Goal: Transaction & Acquisition: Purchase product/service

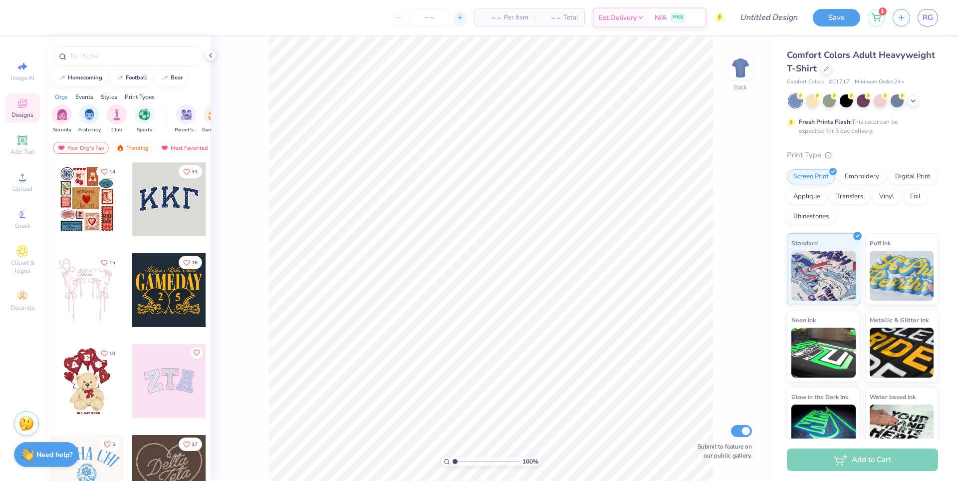
click at [459, 16] on icon at bounding box center [460, 17] width 7 height 7
type input "12"
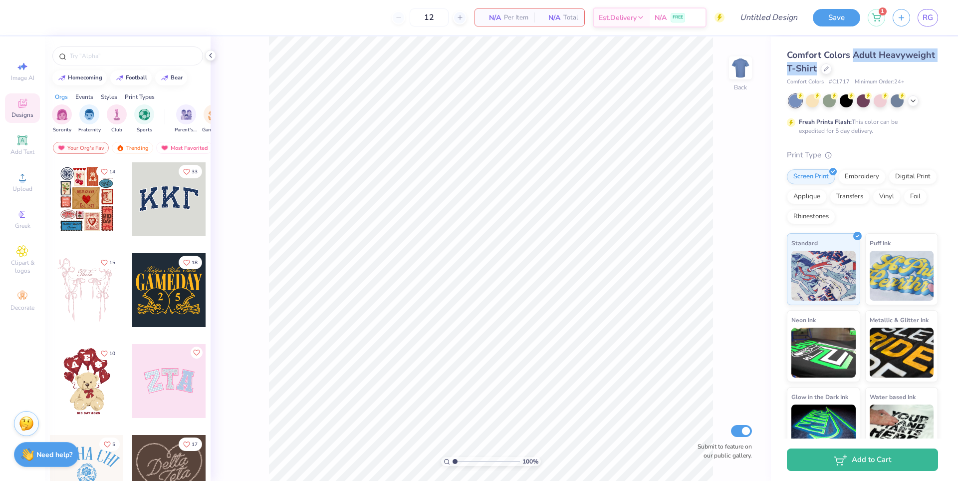
drag, startPoint x: 853, startPoint y: 55, endPoint x: 875, endPoint y: 67, distance: 25.0
click at [875, 67] on div "Comfort Colors Adult Heavyweight T-Shirt" at bounding box center [862, 61] width 151 height 27
copy span "Adult Heavyweight T-Shirt"
click at [832, 68] on div at bounding box center [826, 67] width 11 height 11
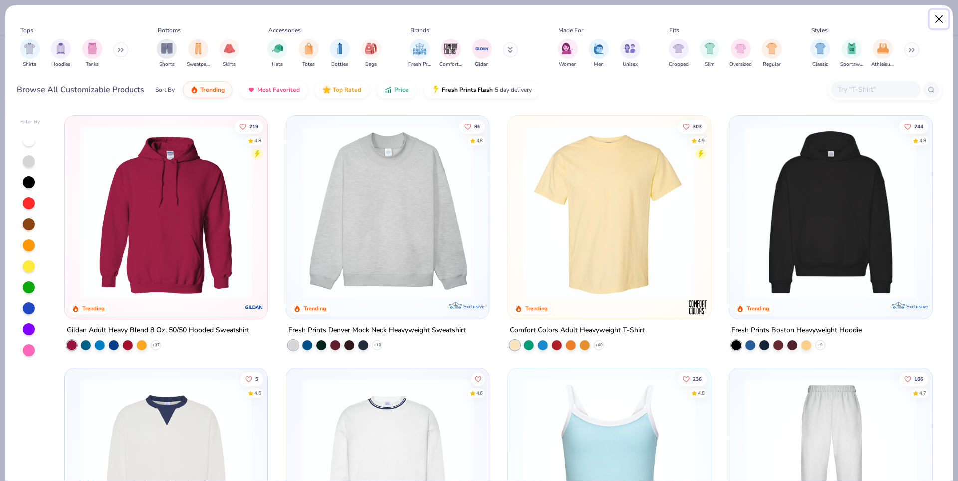
click at [938, 16] on button "Close" at bounding box center [939, 19] width 19 height 19
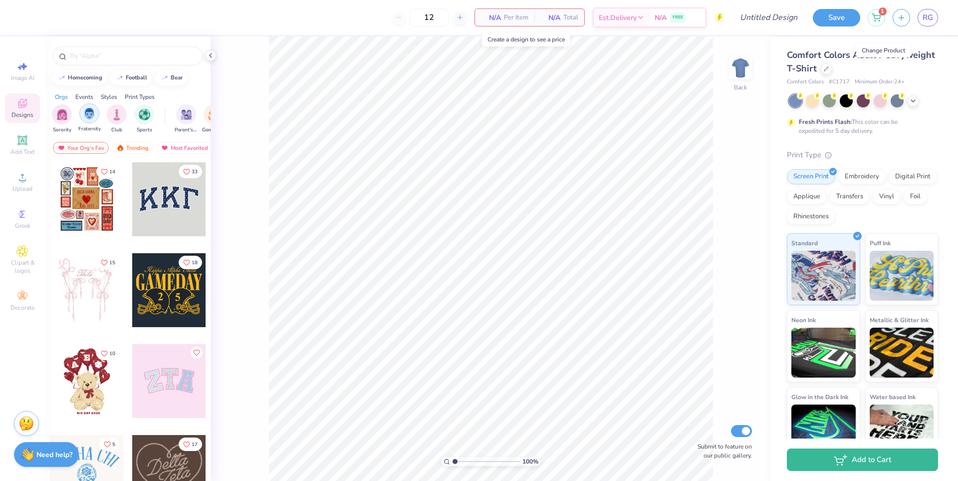
click at [83, 111] on div "filter for Fraternity" at bounding box center [89, 113] width 20 height 20
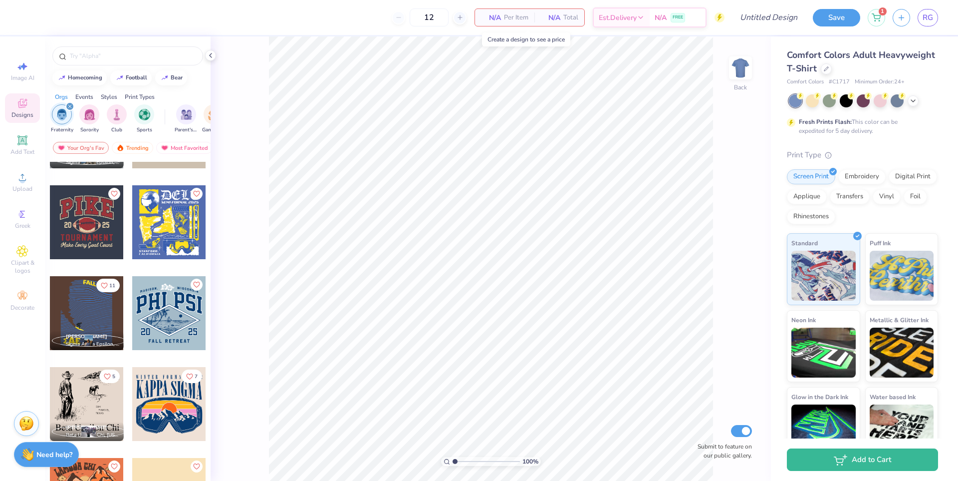
scroll to position [499, 0]
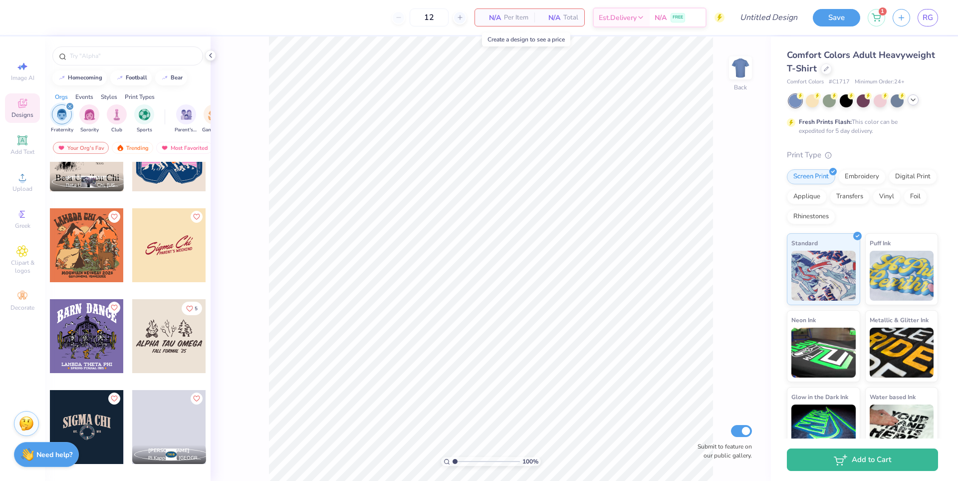
click at [915, 103] on icon at bounding box center [913, 100] width 8 height 8
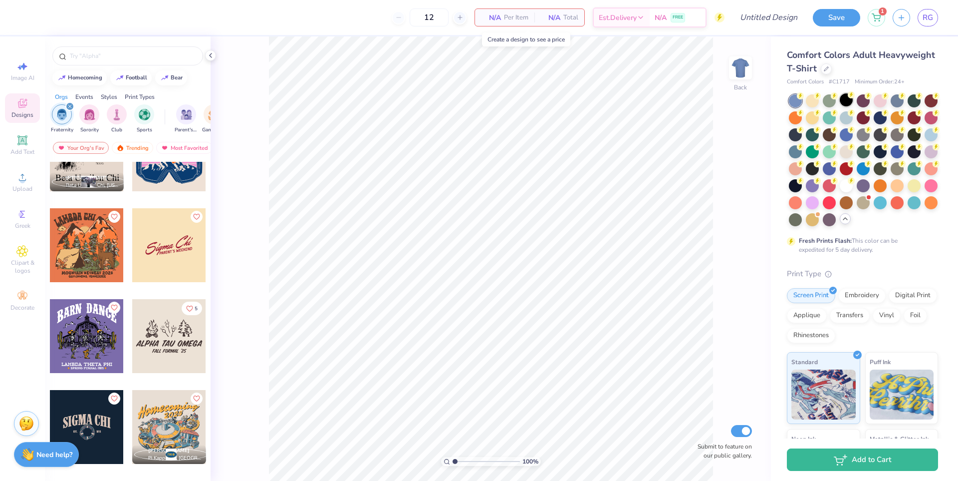
click at [851, 103] on div at bounding box center [846, 99] width 13 height 13
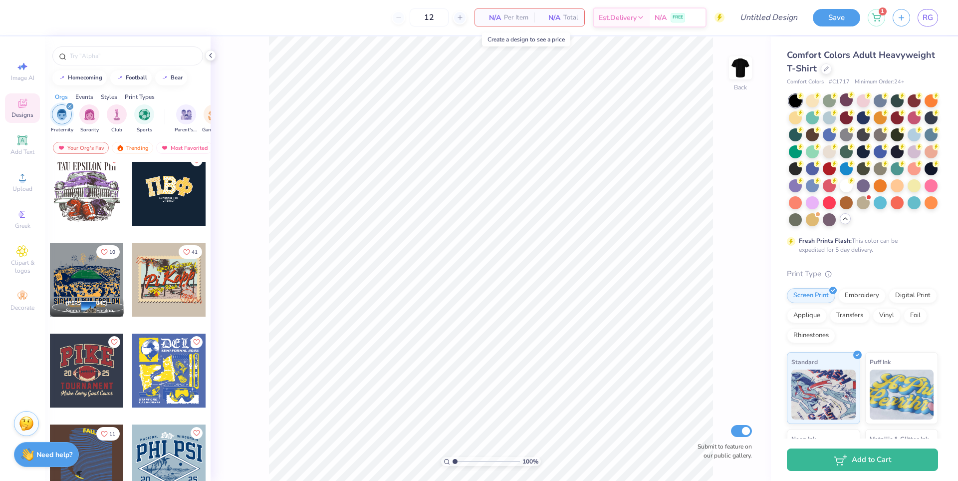
scroll to position [100, 0]
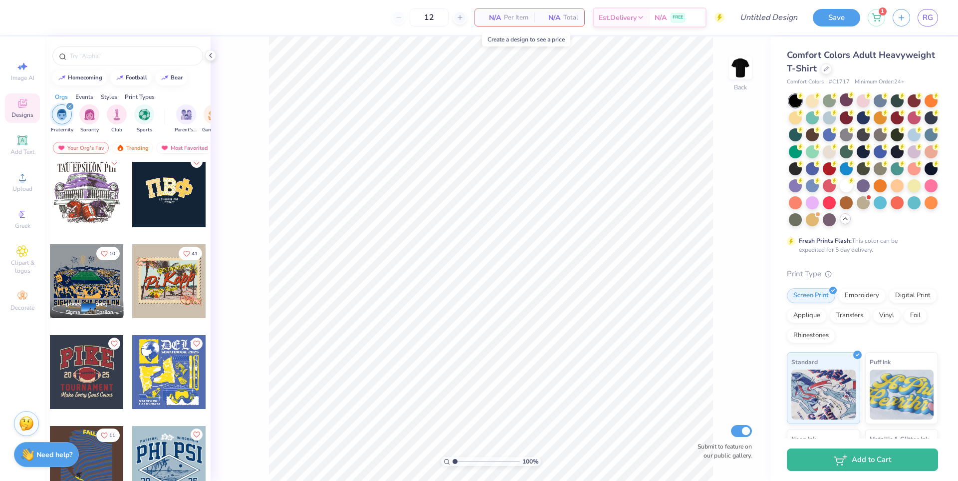
click at [85, 375] on div at bounding box center [87, 372] width 74 height 74
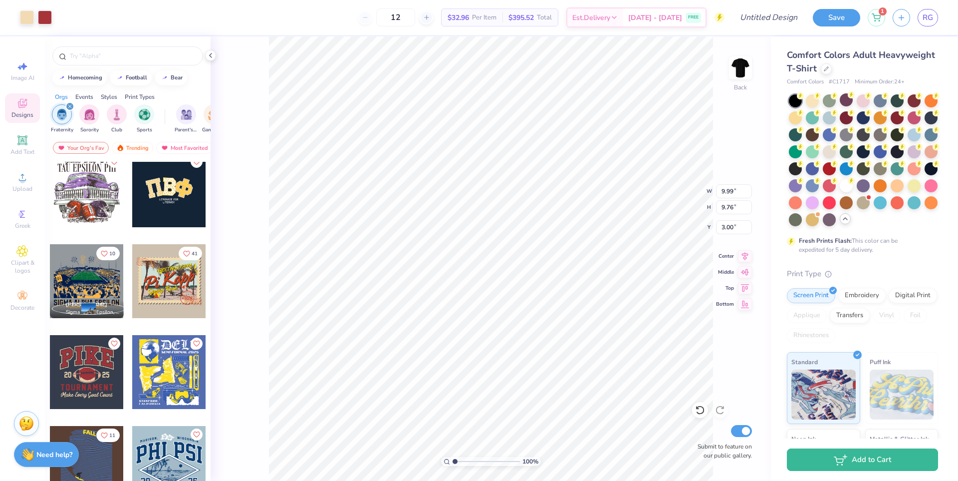
type input "9.99"
type input "9.76"
click at [889, 301] on div "Digital Print" at bounding box center [913, 293] width 48 height 15
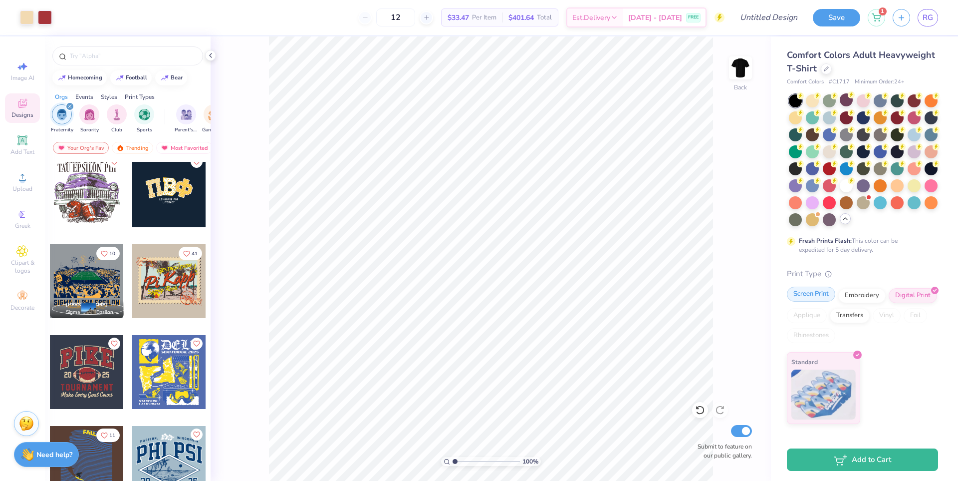
click at [804, 301] on div "Screen Print" at bounding box center [811, 293] width 48 height 15
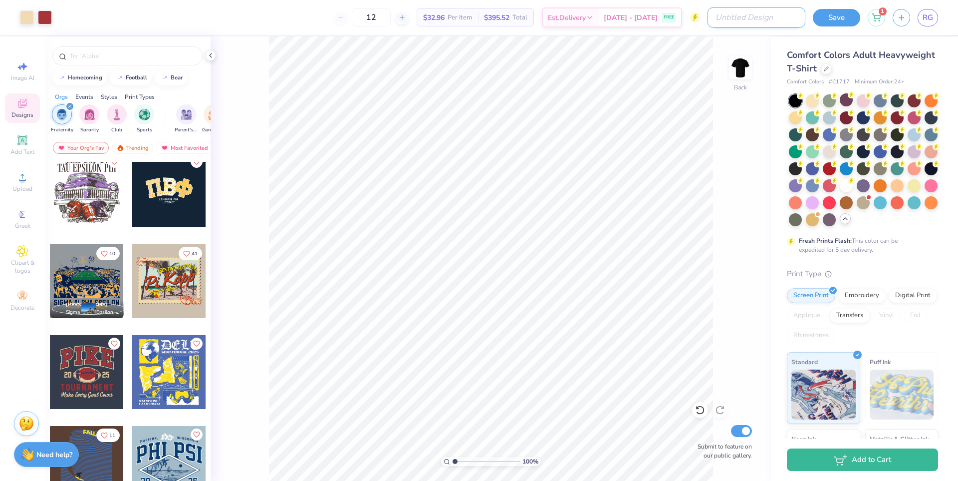
click at [782, 19] on input "Design Title" at bounding box center [757, 17] width 98 height 20
type input "PIKE design sample"
click at [756, 144] on div "100 % Back Submit to feature on our public gallery." at bounding box center [491, 258] width 561 height 444
click at [650, 25] on div "Sep 16 - 19 FREE" at bounding box center [664, 19] width 82 height 18
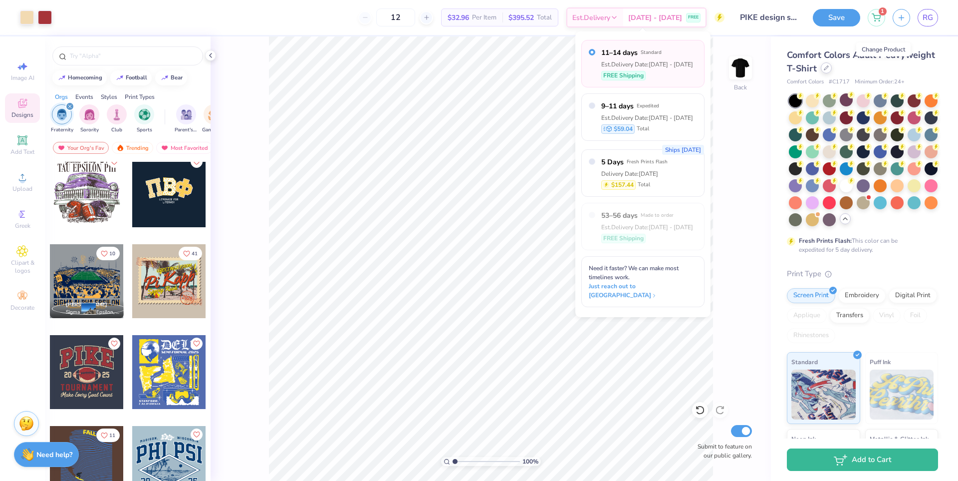
click at [832, 70] on div at bounding box center [826, 67] width 11 height 11
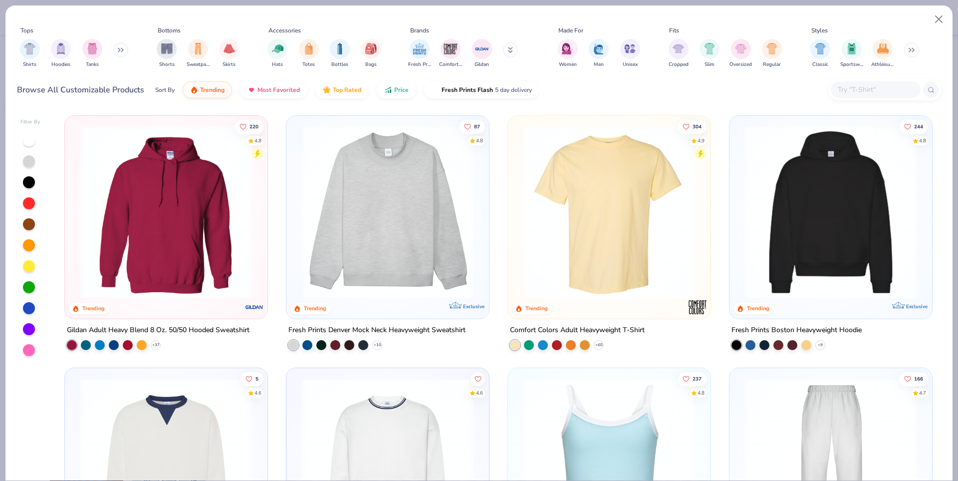
click at [788, 232] on img at bounding box center [831, 212] width 183 height 173
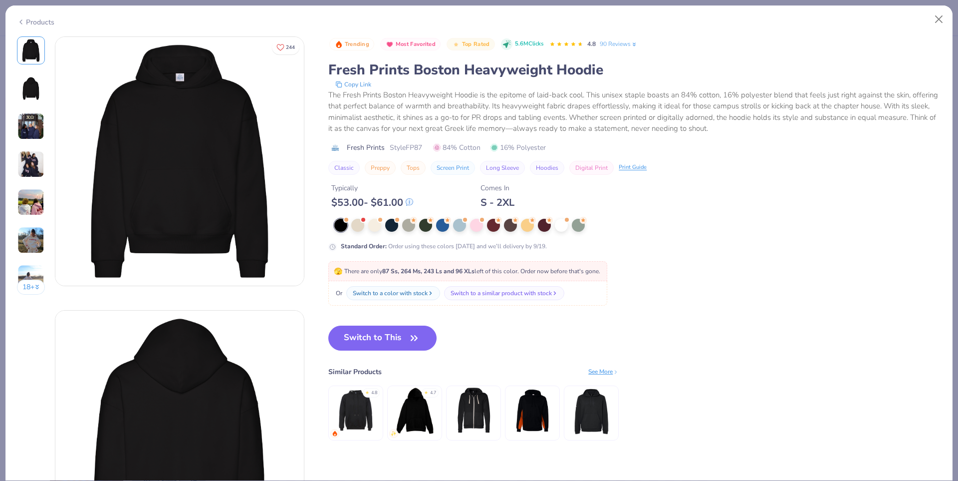
click at [394, 341] on button "Switch to This" at bounding box center [382, 337] width 108 height 25
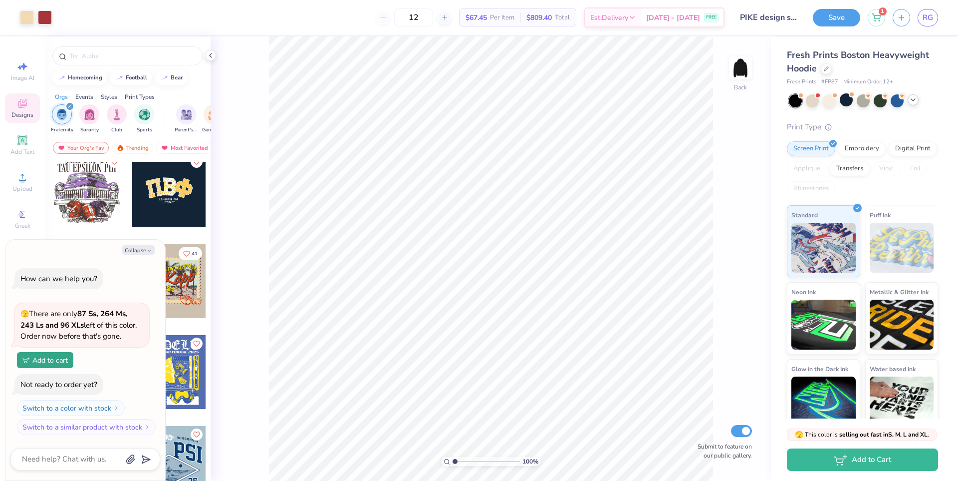
click at [396, 18] on div "12" at bounding box center [413, 17] width 75 height 18
click at [829, 70] on div at bounding box center [826, 67] width 11 height 11
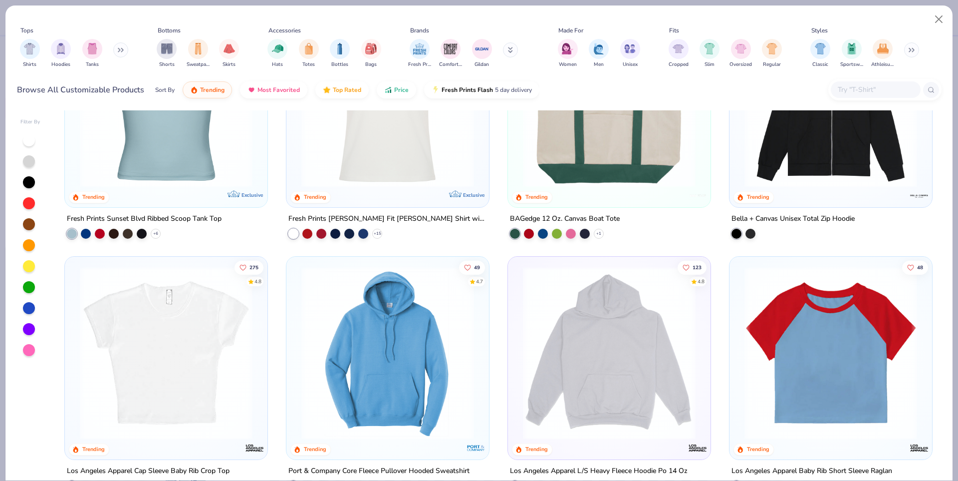
scroll to position [1396, 0]
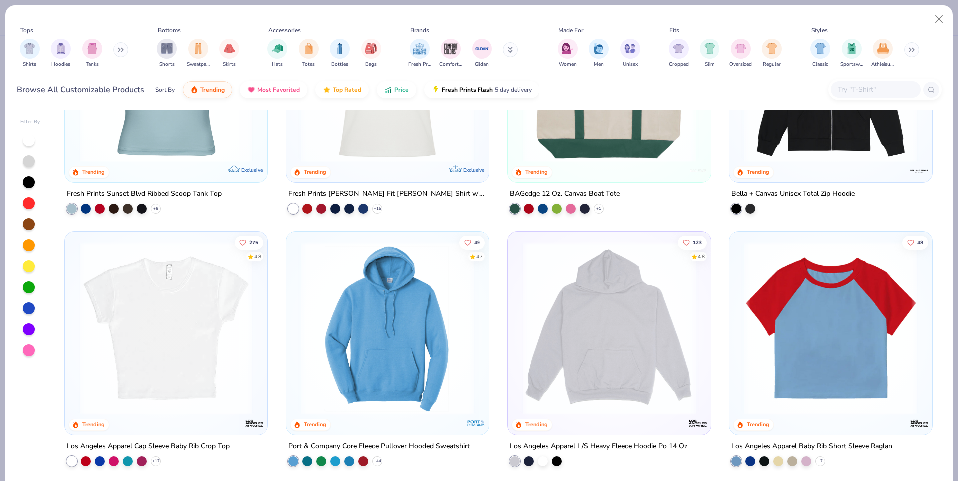
click at [592, 351] on img at bounding box center [609, 327] width 183 height 173
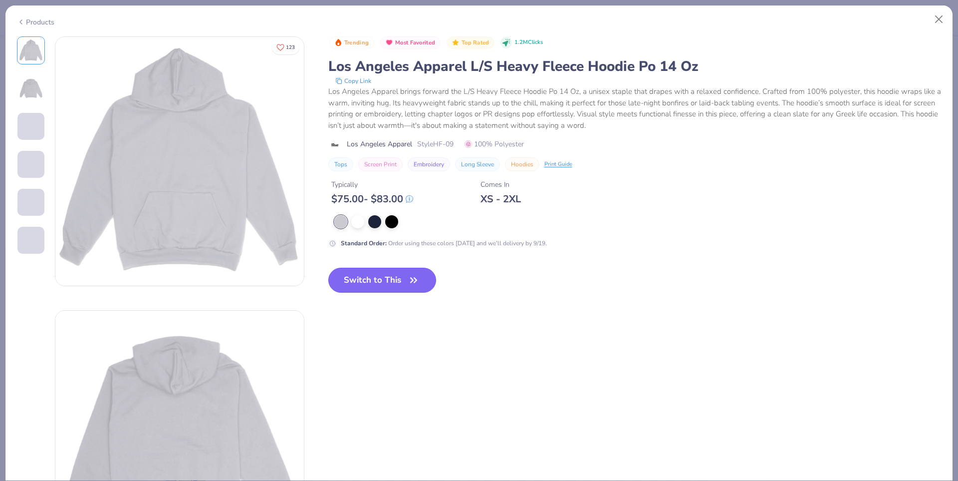
click at [369, 281] on button "Switch to This" at bounding box center [382, 280] width 108 height 25
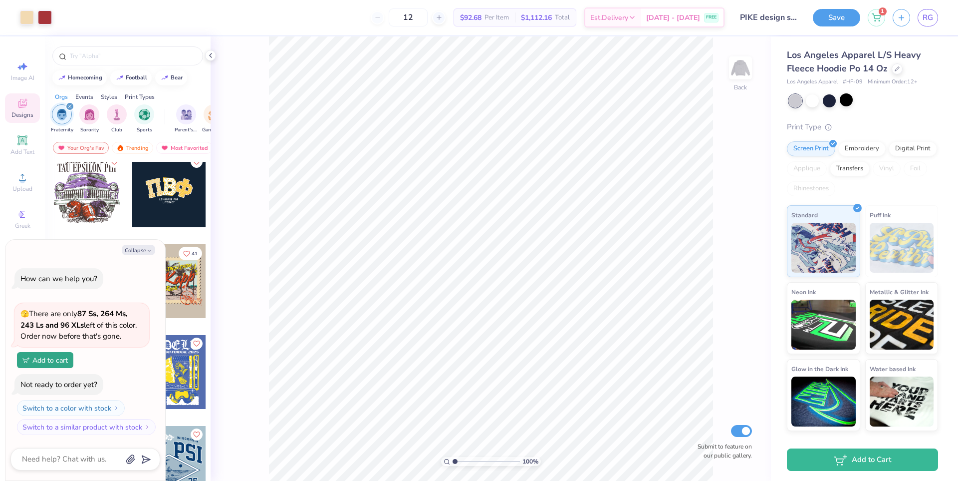
click at [388, 20] on div "12" at bounding box center [408, 17] width 75 height 18
click at [895, 68] on icon at bounding box center [897, 68] width 4 height 4
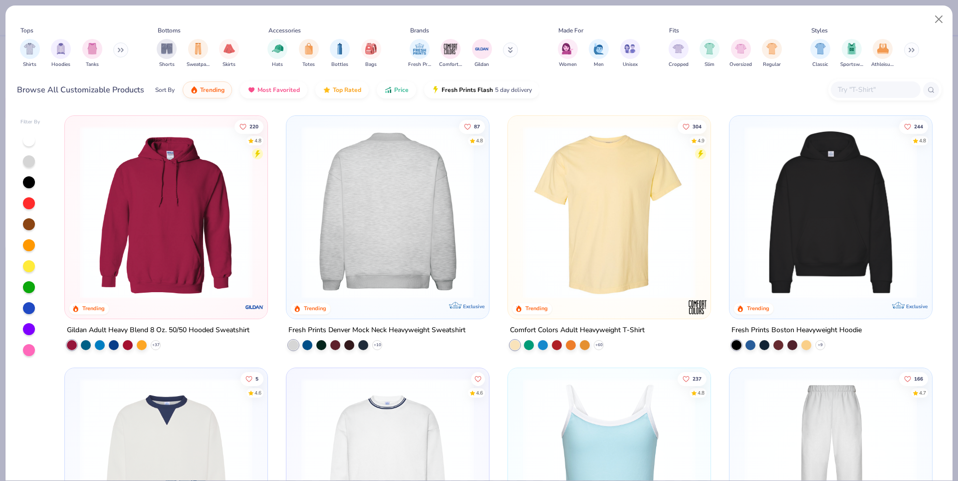
click at [296, 265] on img at bounding box center [205, 212] width 183 height 173
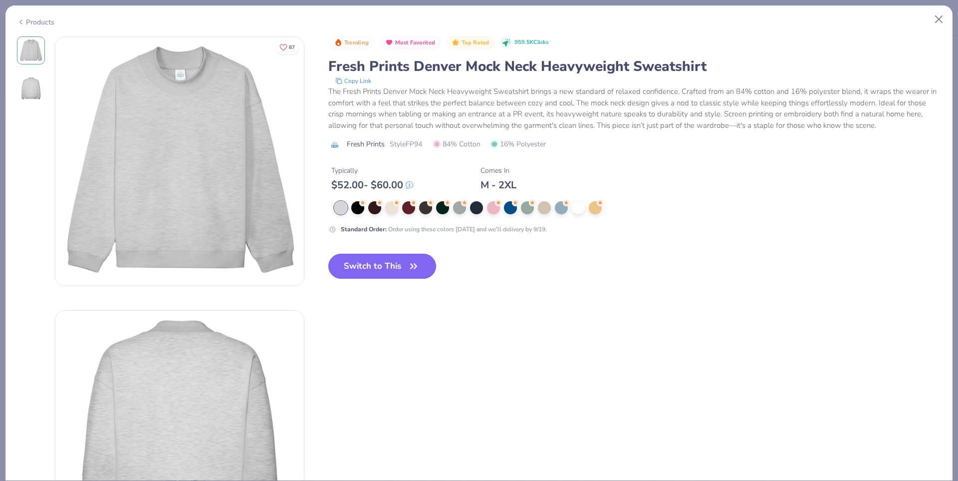
click at [356, 269] on button "Switch to This" at bounding box center [382, 266] width 108 height 25
type textarea "x"
type input "50"
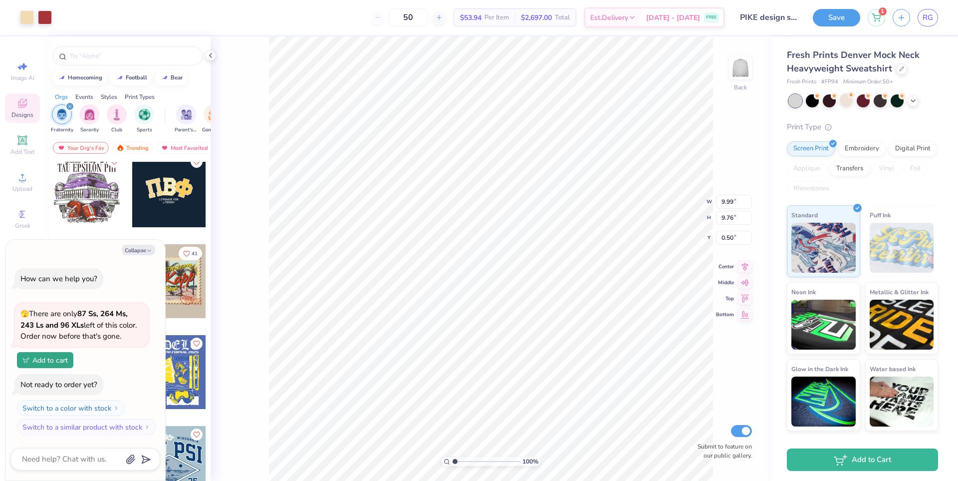
type textarea "x"
type input "1.50"
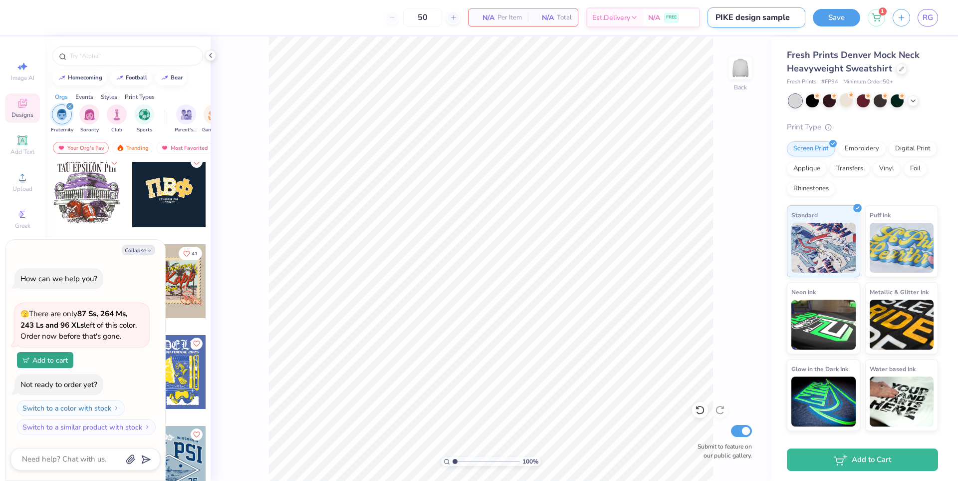
click at [768, 15] on input "PIKE design sample" at bounding box center [757, 17] width 98 height 20
drag, startPoint x: 733, startPoint y: 21, endPoint x: 712, endPoint y: 21, distance: 21.0
click at [712, 21] on input "PIKE design sample" at bounding box center [757, 17] width 98 height 20
type input "design sample"
type textarea "x"
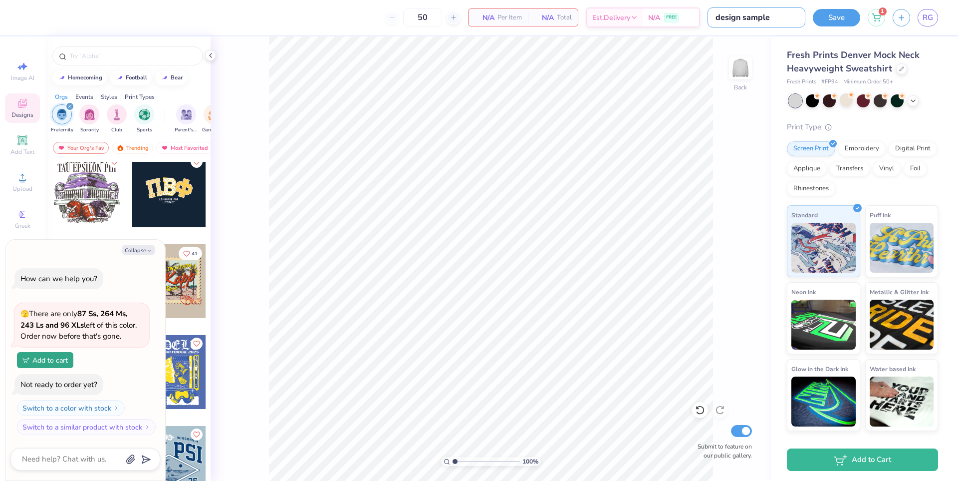
type input "design sample"
click at [768, 48] on div "100 % Back Submit to feature on our public gallery." at bounding box center [491, 258] width 561 height 444
type textarea "x"
click at [738, 20] on input "design sample" at bounding box center [757, 17] width 98 height 20
type input "Pdesign sample"
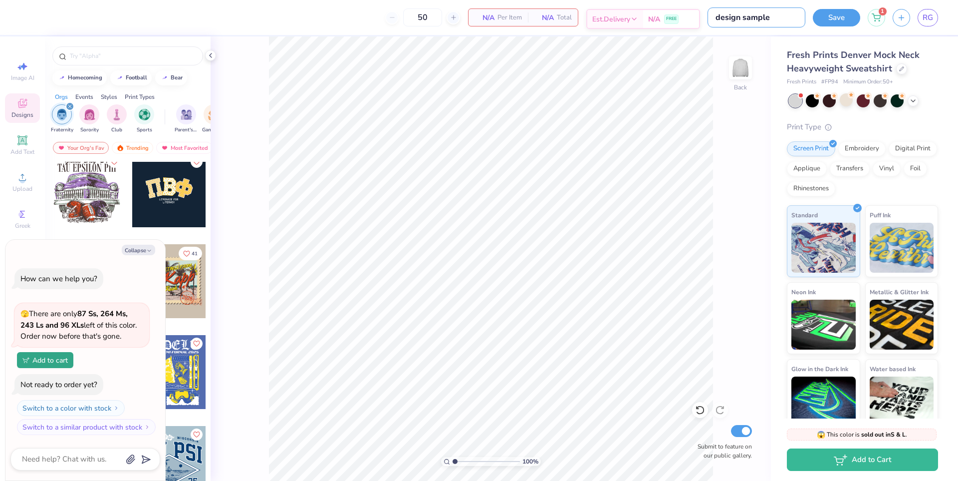
type textarea "x"
type input "PIdesign sample"
type textarea "x"
type input "PIKdesign sample"
type textarea "x"
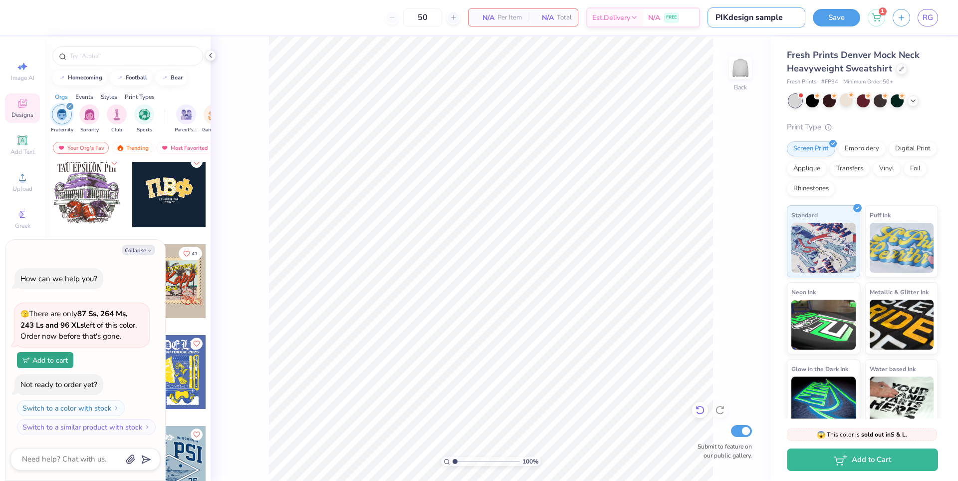
type input "PIKdesign sample"
click at [698, 417] on div at bounding box center [700, 410] width 16 height 16
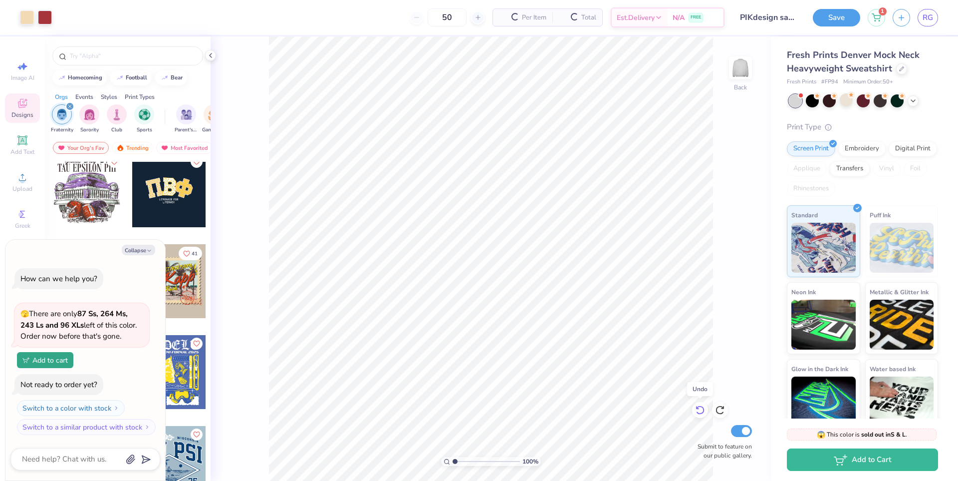
click at [699, 412] on icon at bounding box center [700, 410] width 10 height 10
click at [898, 70] on div at bounding box center [901, 67] width 11 height 11
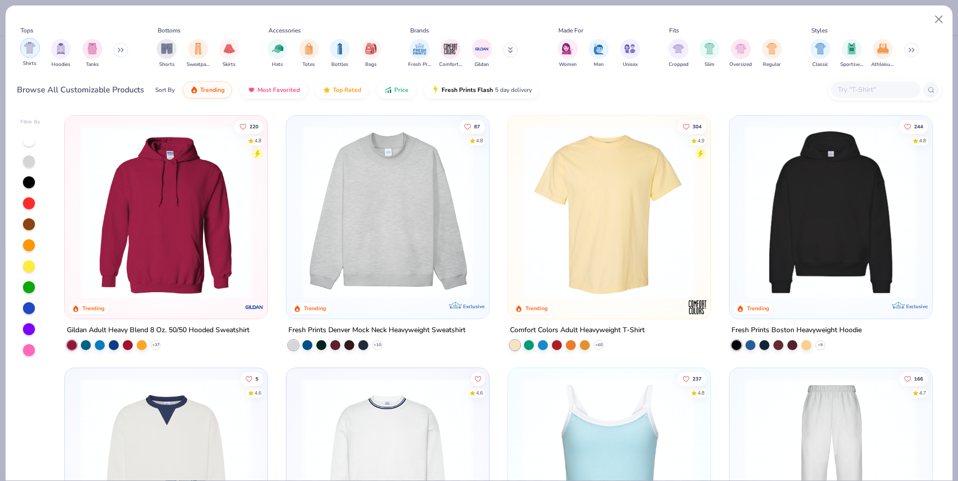
click at [32, 52] on img "filter for Shirts" at bounding box center [29, 47] width 11 height 11
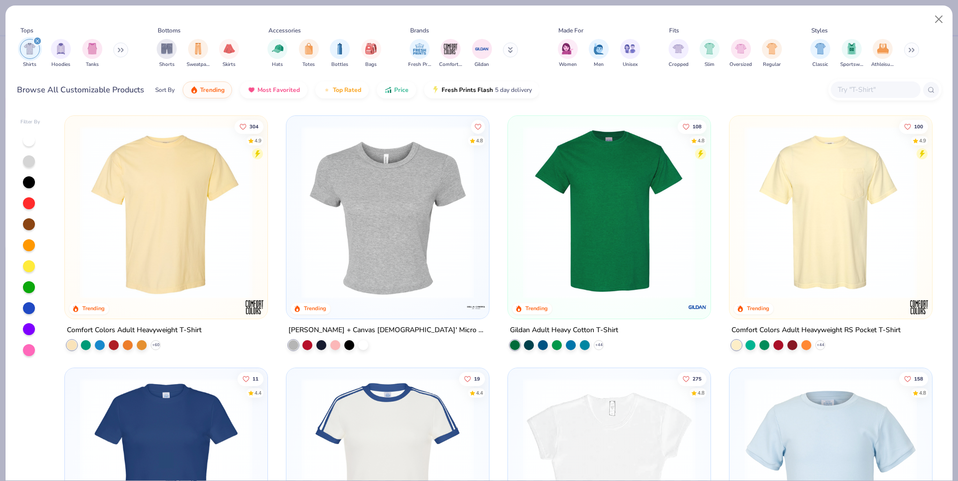
click at [184, 251] on img at bounding box center [166, 212] width 183 height 173
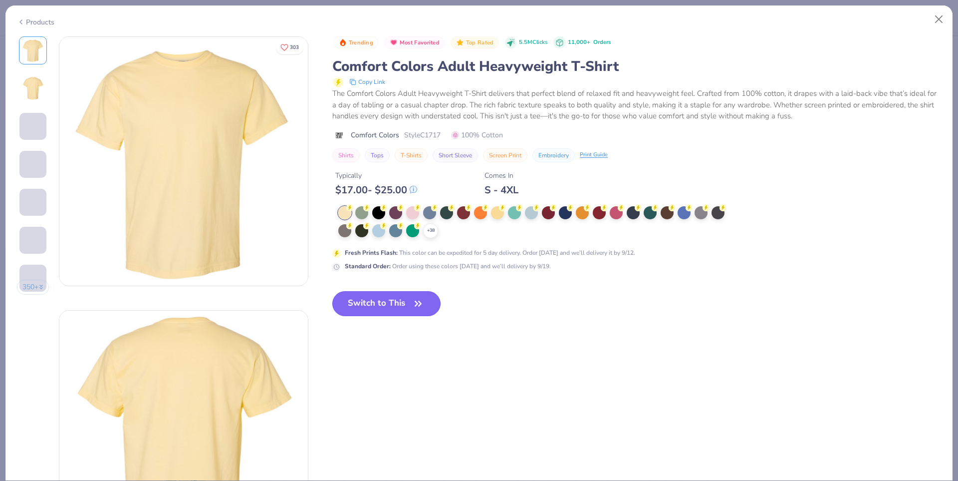
click at [380, 313] on button "Switch to This" at bounding box center [386, 303] width 108 height 25
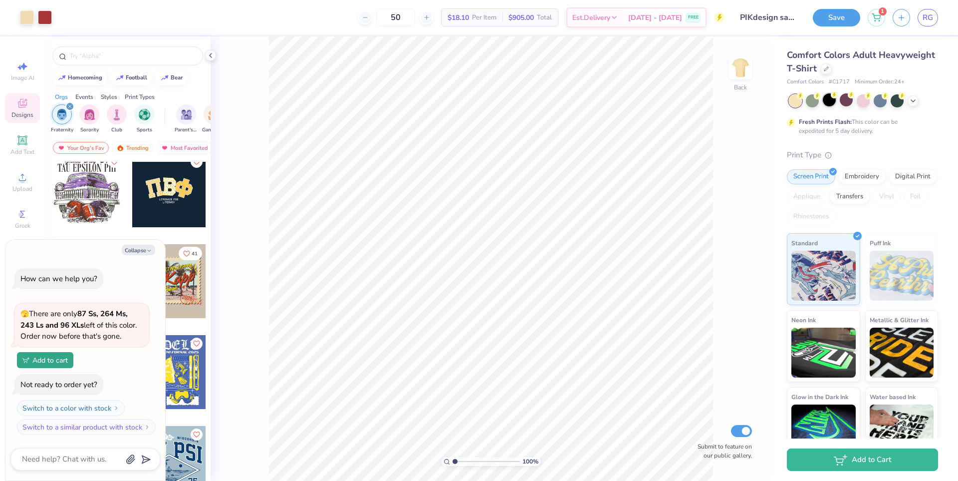
click at [833, 96] on circle at bounding box center [834, 94] width 7 height 7
type textarea "x"
click at [753, 18] on input "PIKdesign sample" at bounding box center [757, 17] width 98 height 20
type input "PIKEdesign sample"
type textarea "x"
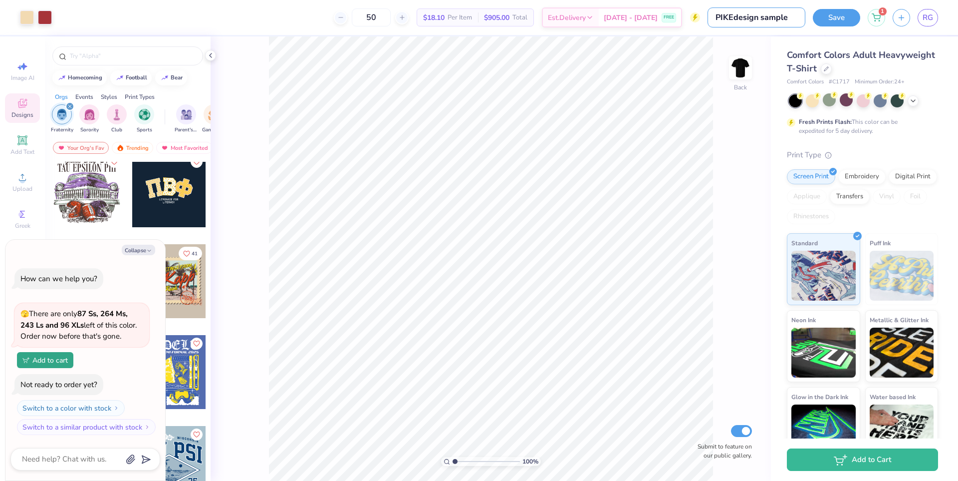
type input "PIKE design sample"
type textarea "x"
type input "PIKE design sample"
click at [810, 46] on div "Comfort Colors Adult Heavyweight T-Shirt Comfort Colors # C1717 Minimum Order: …" at bounding box center [864, 247] width 187 height 422
type textarea "x"
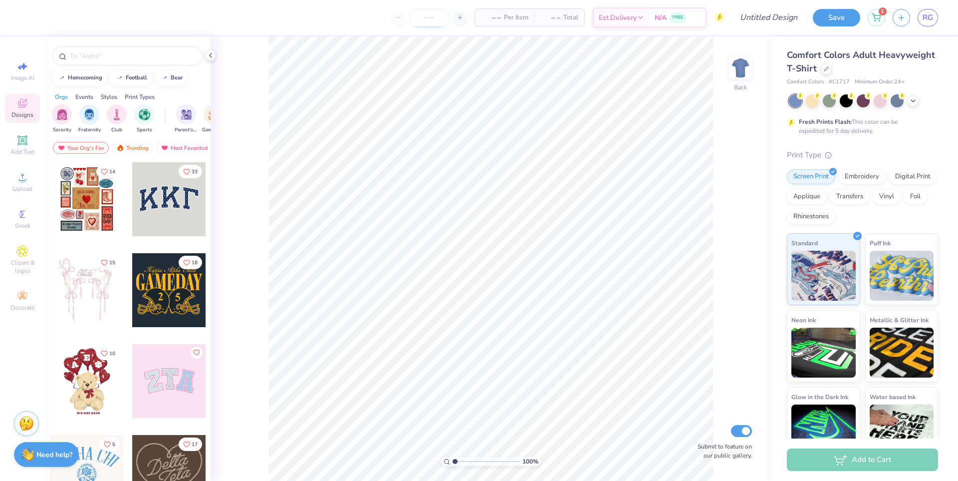
click at [416, 16] on input "number" at bounding box center [429, 17] width 39 height 18
click at [829, 68] on icon at bounding box center [826, 67] width 5 height 5
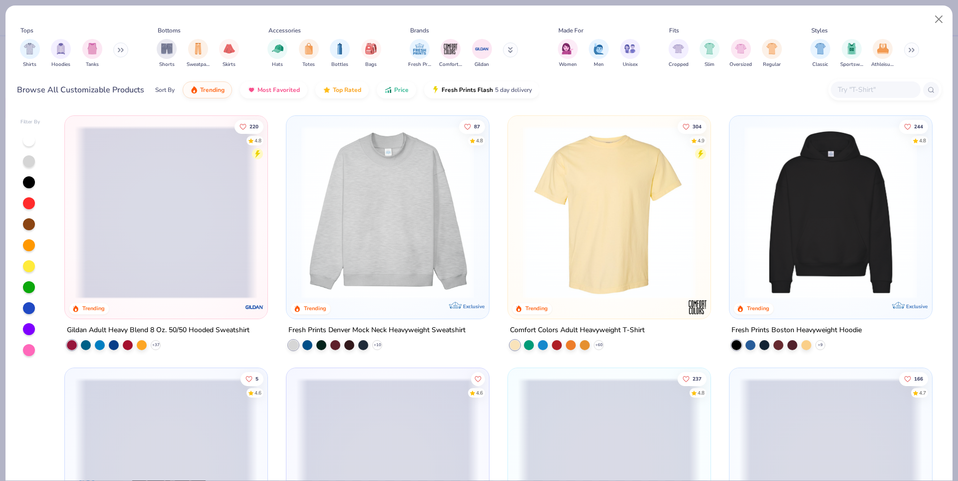
click at [451, 182] on img at bounding box center [387, 212] width 183 height 173
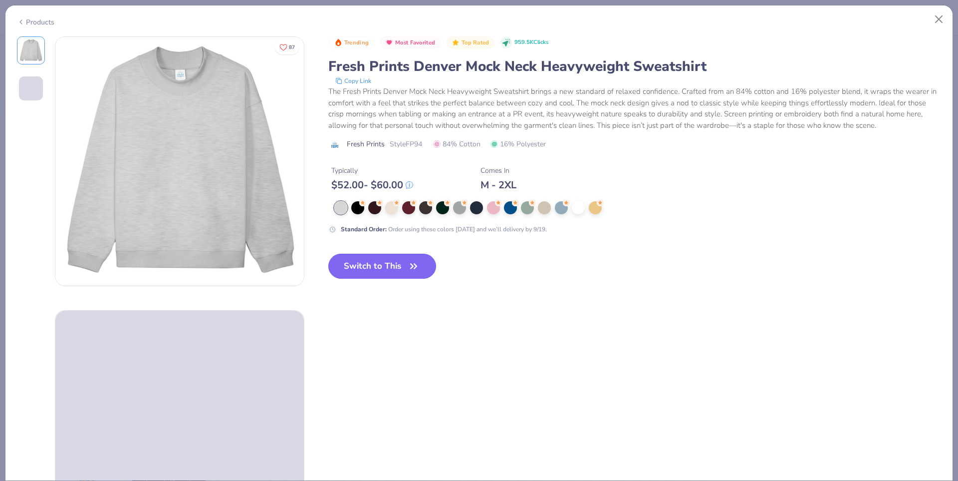
click at [386, 265] on button "Switch to This" at bounding box center [382, 266] width 108 height 25
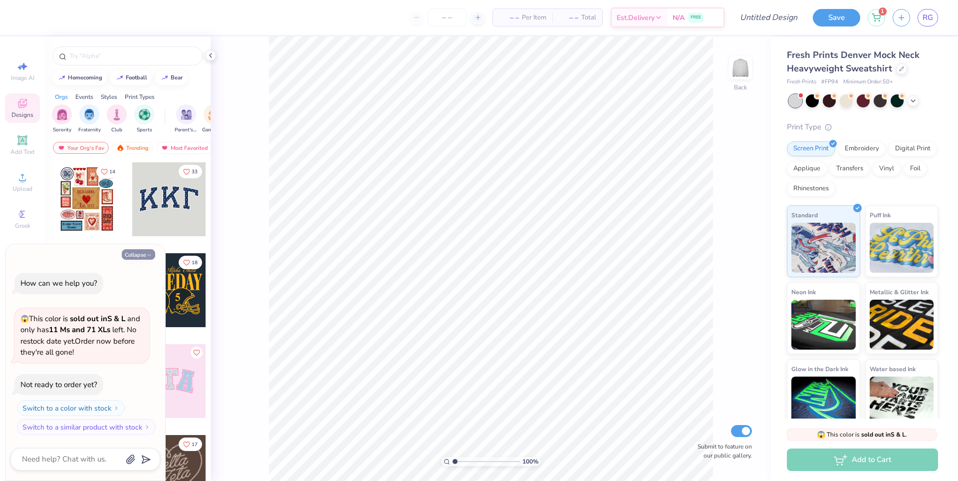
click at [144, 255] on button "Collapse" at bounding box center [138, 254] width 33 height 10
type textarea "x"
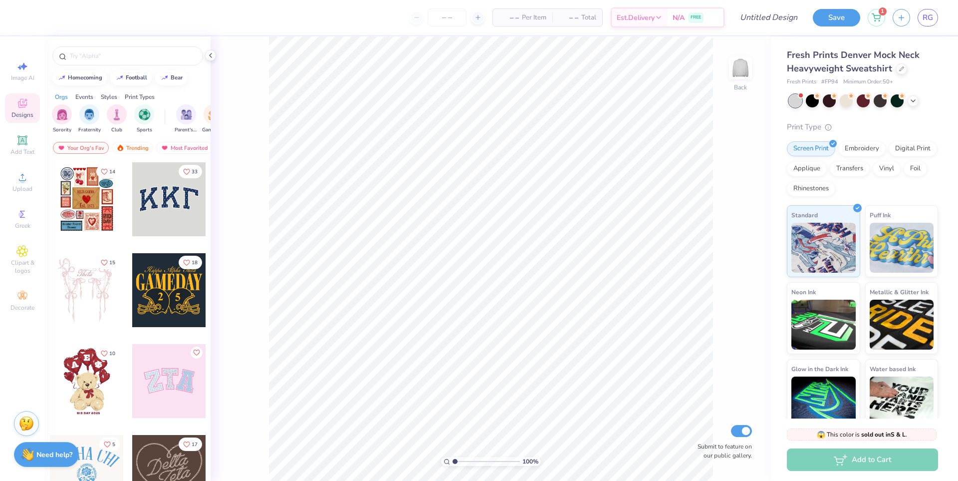
click at [161, 218] on div at bounding box center [169, 199] width 74 height 74
click at [454, 16] on input "number" at bounding box center [447, 17] width 39 height 18
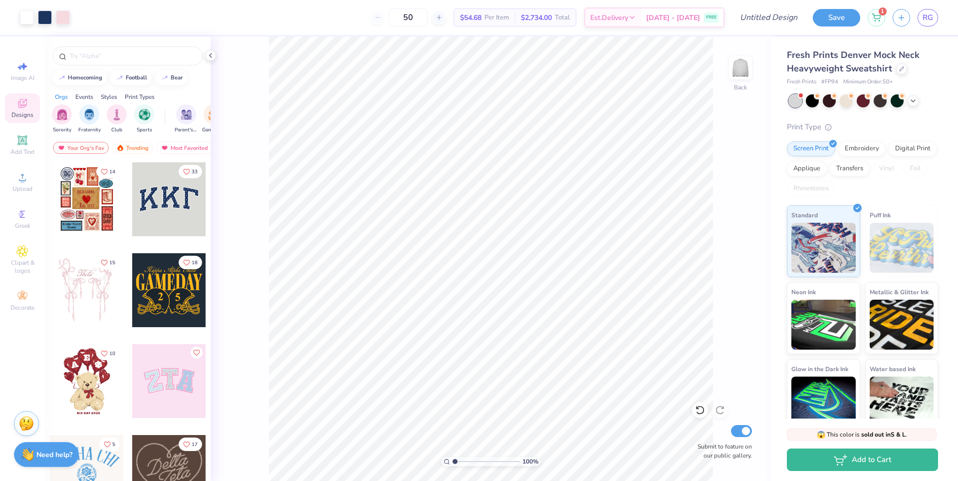
click at [887, 83] on span "Minimum Order: 50 +" at bounding box center [868, 82] width 50 height 8
drag, startPoint x: 415, startPoint y: 15, endPoint x: 429, endPoint y: 18, distance: 13.7
click at [428, 18] on input "50" at bounding box center [408, 17] width 39 height 18
type input "50"
click at [439, 52] on body "Art colors 50 $54.68 Per Item $2,734.00 Total Est. Delivery [DATE] - [DATE] FRE…" at bounding box center [479, 240] width 958 height 481
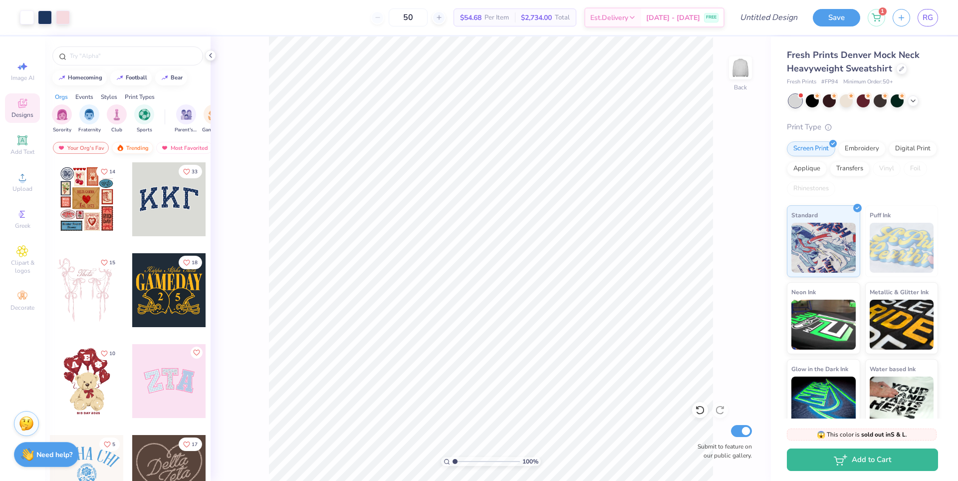
click at [132, 146] on div "Trending" at bounding box center [132, 148] width 41 height 12
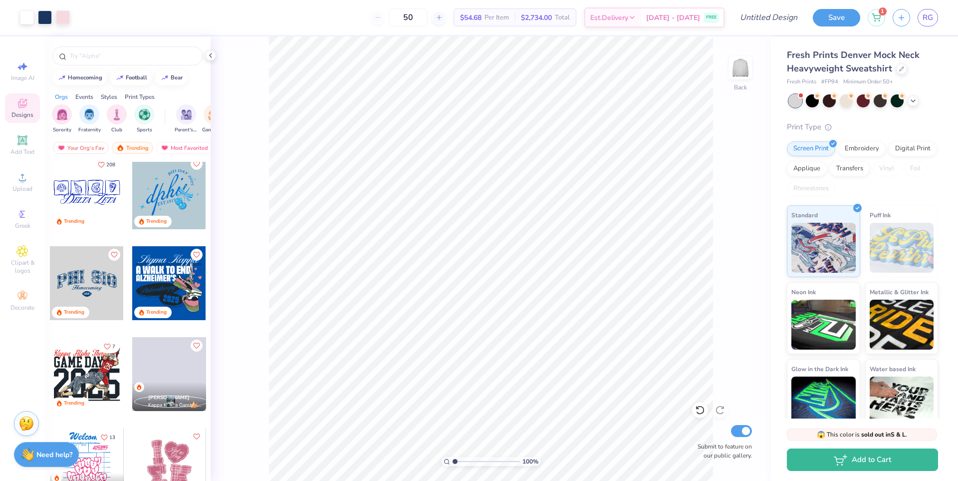
scroll to position [2246, 0]
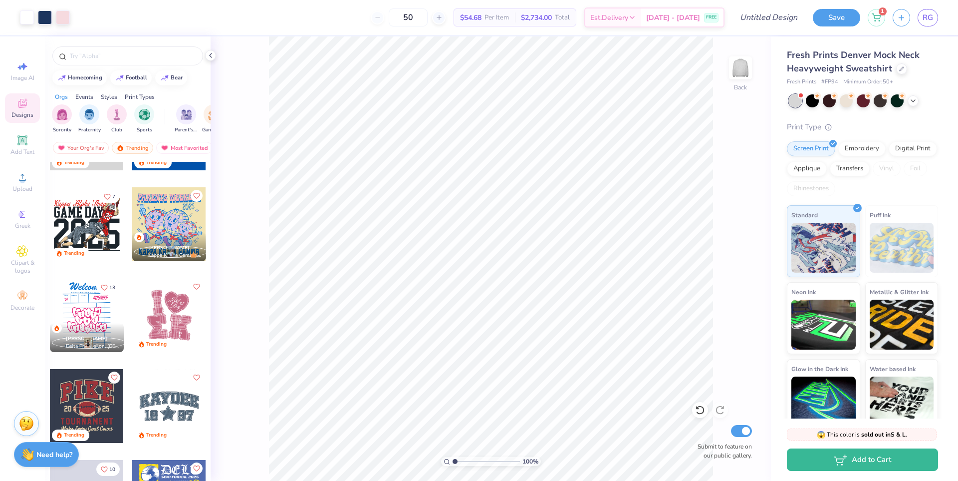
click at [111, 96] on div "Styles" at bounding box center [109, 96] width 16 height 9
click at [115, 118] on img "filter for Minimalist" at bounding box center [116, 113] width 11 height 11
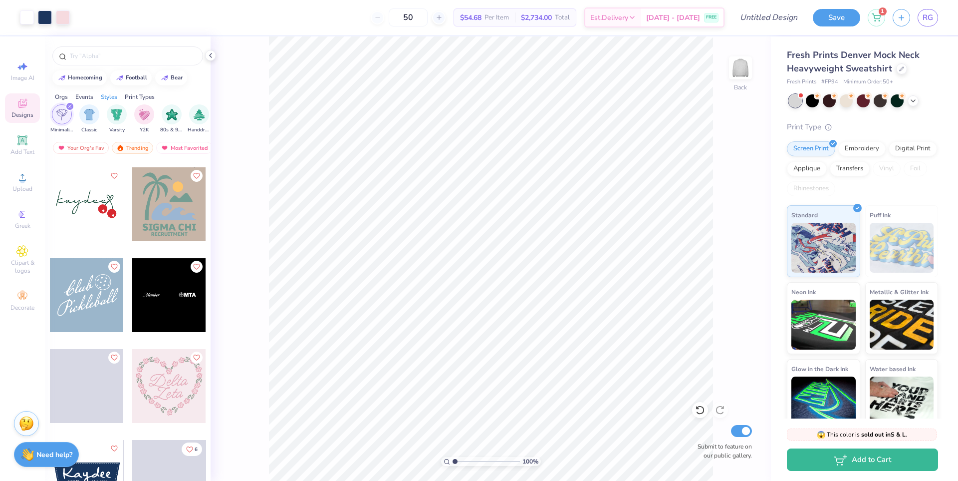
scroll to position [1647, 0]
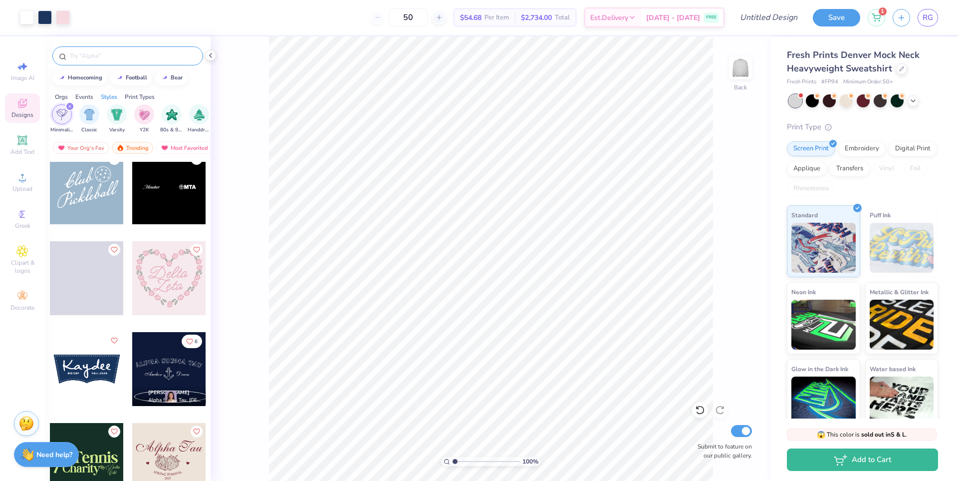
click at [117, 55] on input "text" at bounding box center [133, 56] width 128 height 10
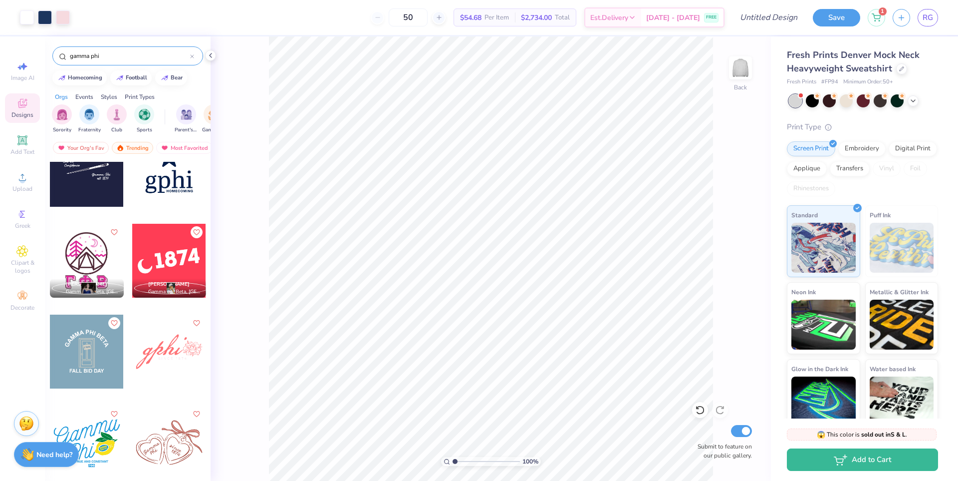
scroll to position [0, 0]
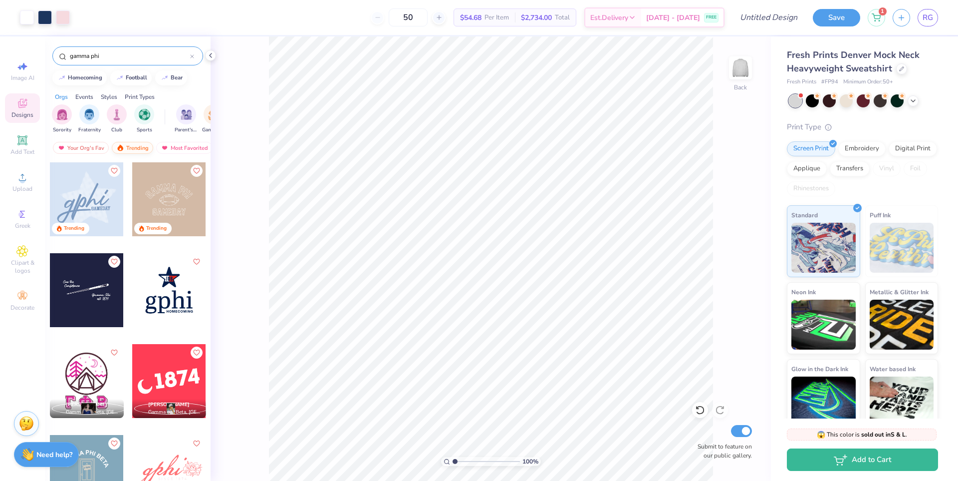
type input "gamma phi"
click at [130, 149] on div "Trending" at bounding box center [132, 148] width 41 height 12
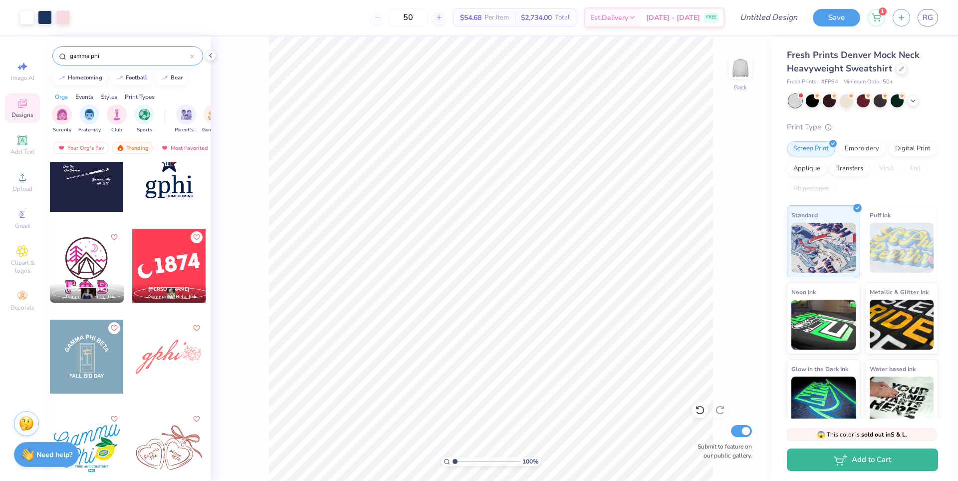
scroll to position [150, 0]
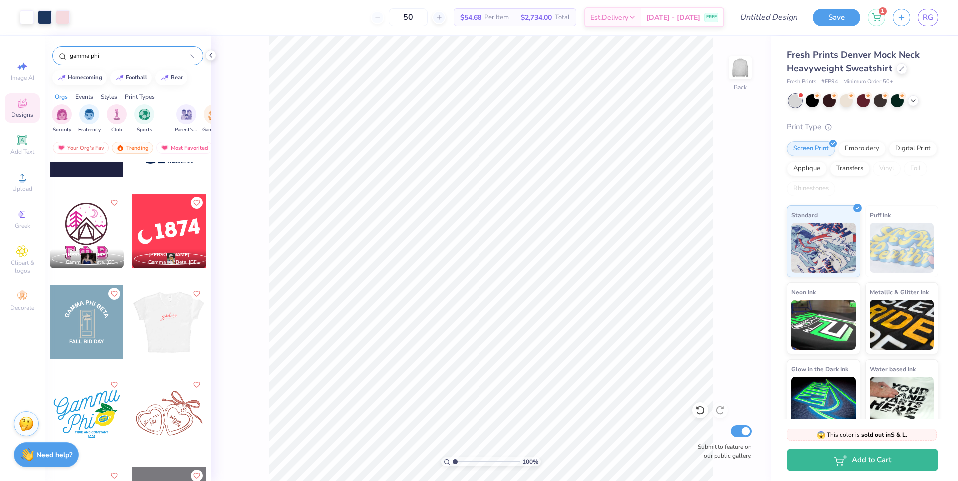
click at [167, 325] on div at bounding box center [169, 322] width 74 height 74
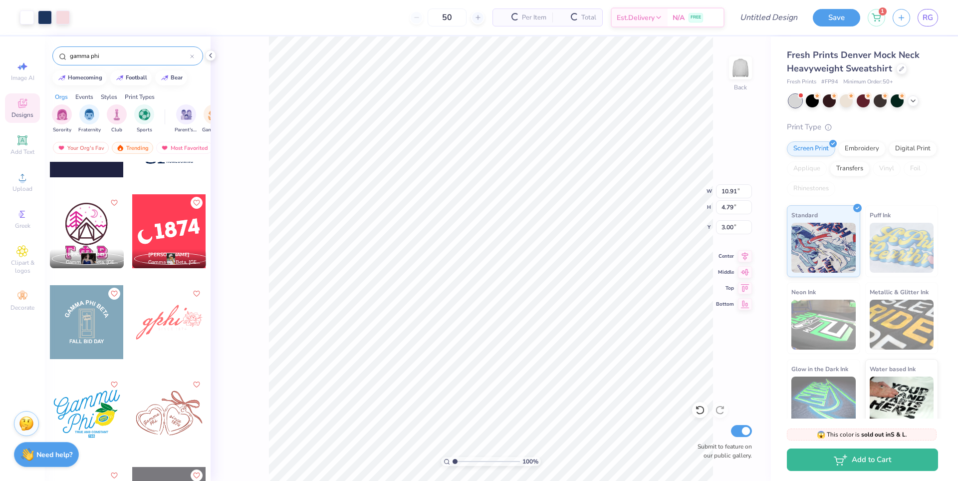
type input "10.91"
type input "4.79"
click at [29, 12] on div at bounding box center [27, 16] width 14 height 14
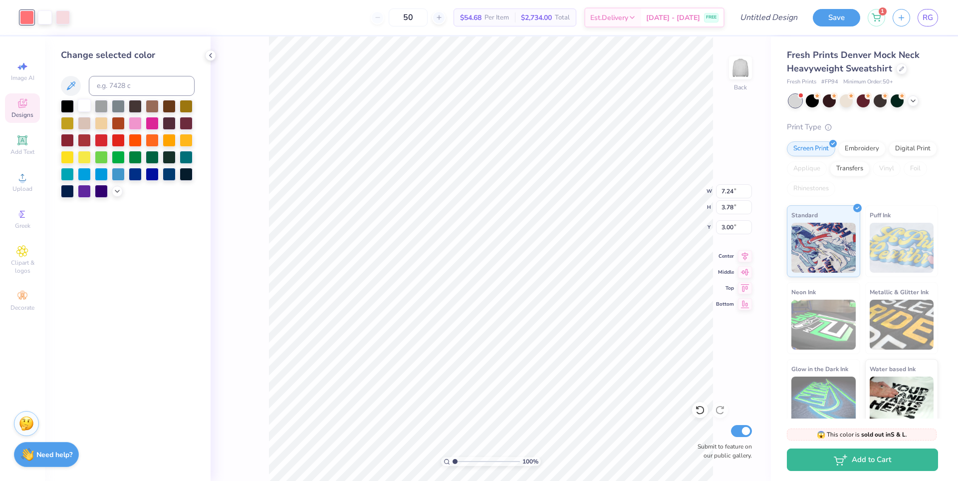
click at [83, 103] on div at bounding box center [84, 105] width 13 height 13
click at [49, 17] on div at bounding box center [45, 16] width 14 height 14
click at [72, 103] on div at bounding box center [67, 105] width 13 height 13
click at [65, 17] on div "50 $53.94 Per Item $2,697.00 Total Est. Delivery [DATE] - [DATE] FREE" at bounding box center [391, 17] width 665 height 35
click at [26, 18] on div at bounding box center [27, 16] width 14 height 14
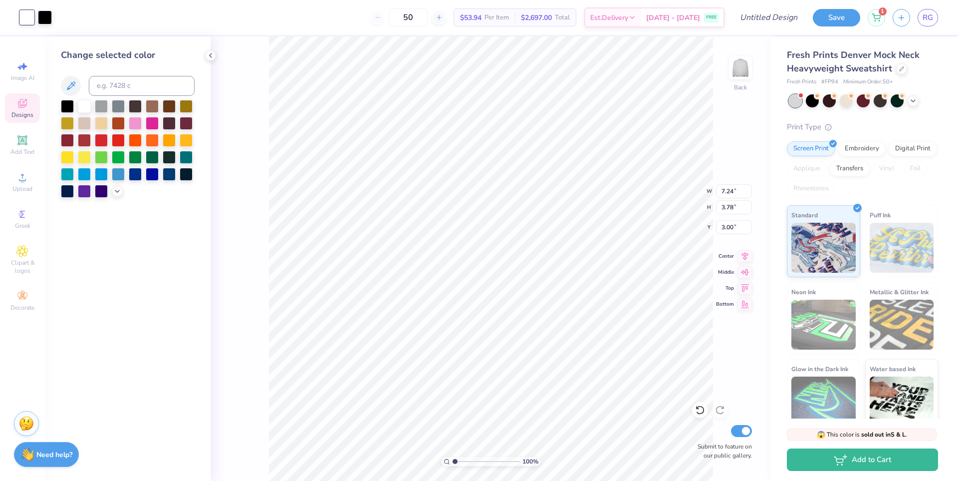
click at [14, 17] on div "Art colors" at bounding box center [26, 17] width 52 height 35
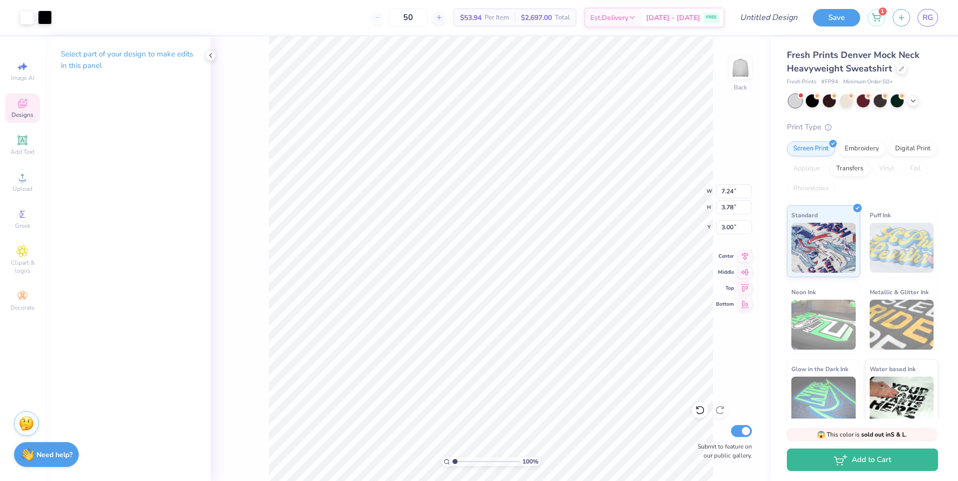
click at [27, 116] on span "Designs" at bounding box center [22, 115] width 22 height 8
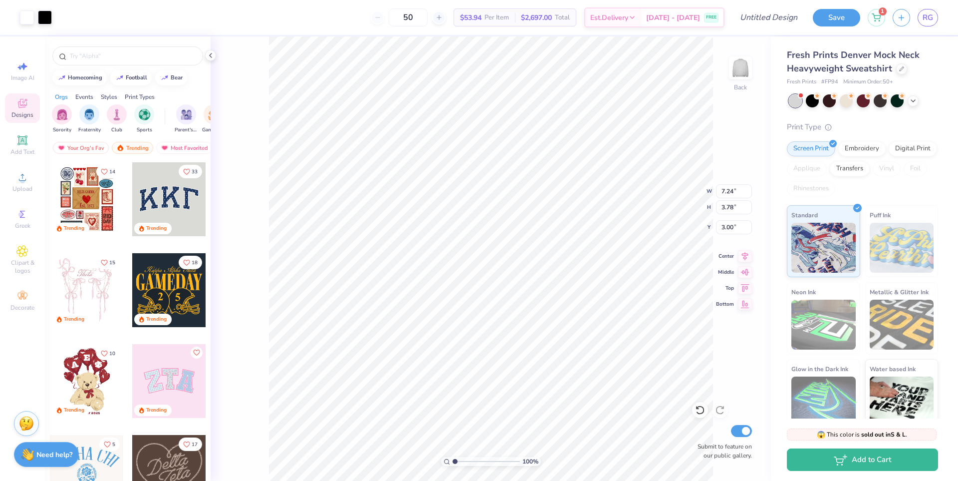
click at [111, 96] on div "Styles" at bounding box center [109, 96] width 16 height 9
click at [60, 113] on img "filter for Classic" at bounding box center [61, 113] width 11 height 11
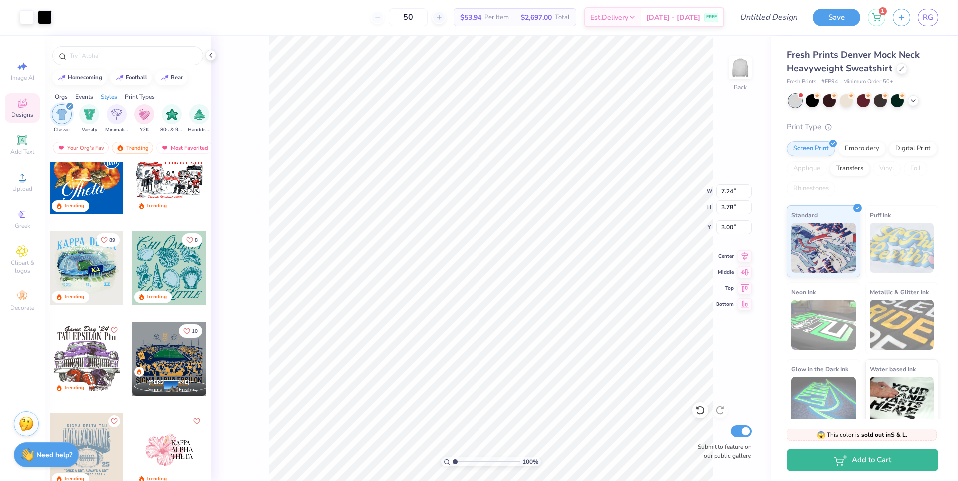
scroll to position [150, 0]
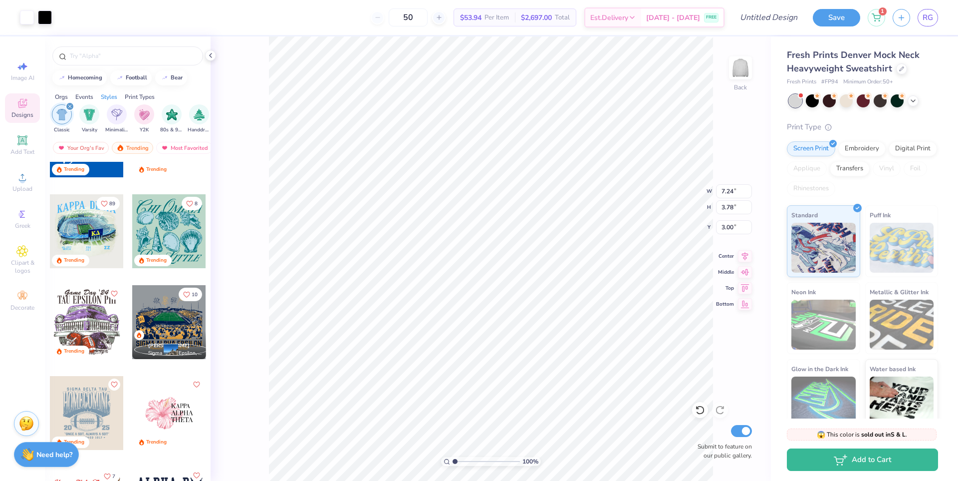
click at [98, 65] on div at bounding box center [128, 53] width 166 height 34
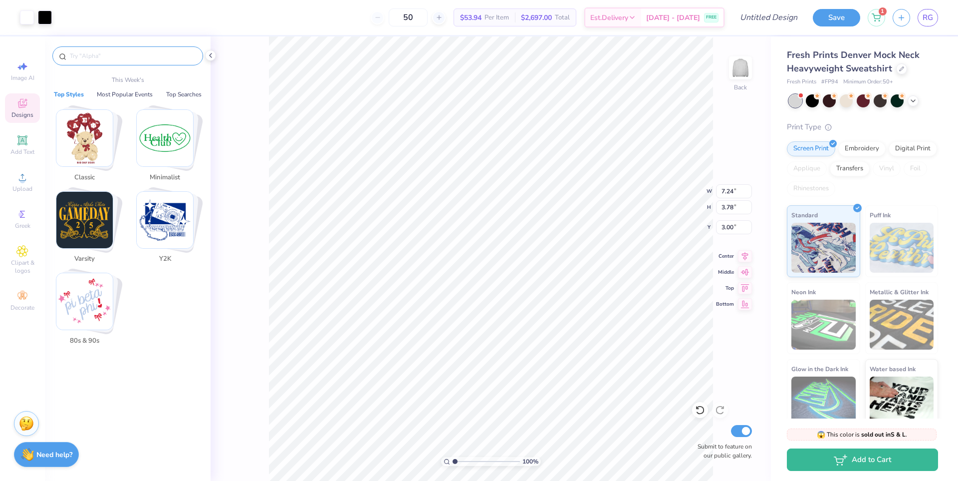
click at [100, 55] on input "text" at bounding box center [133, 56] width 128 height 10
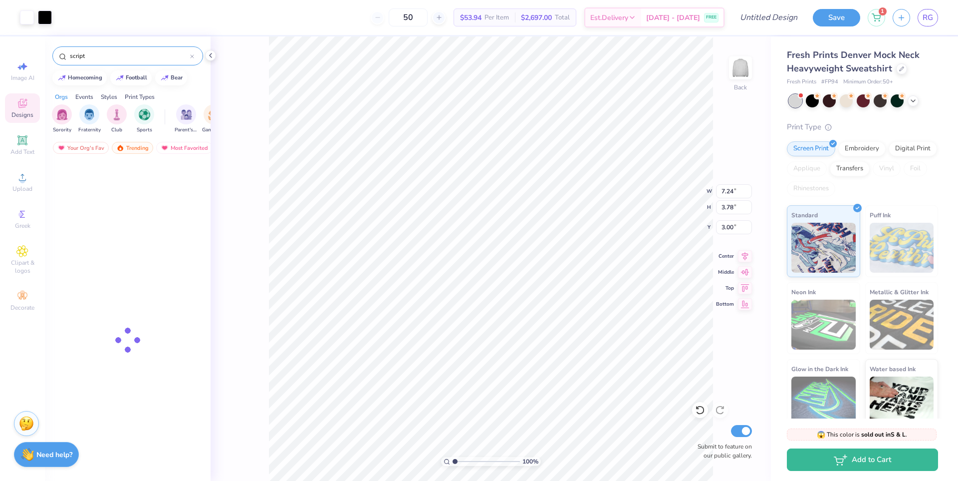
type input "script"
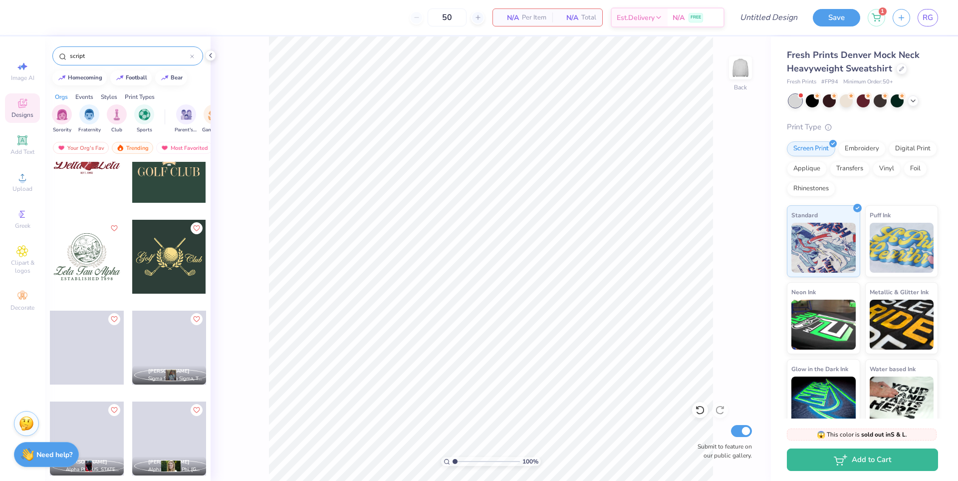
scroll to position [1048, 0]
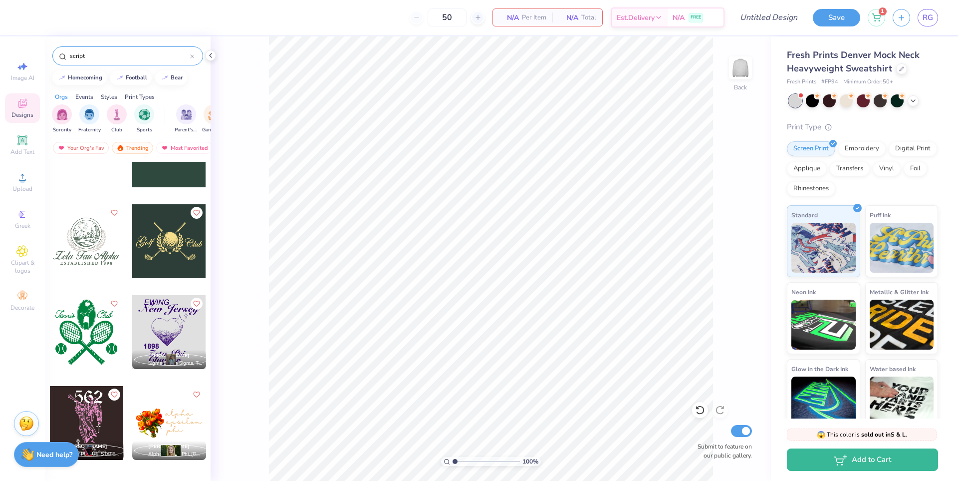
click at [109, 269] on div at bounding box center [86, 241] width 74 height 74
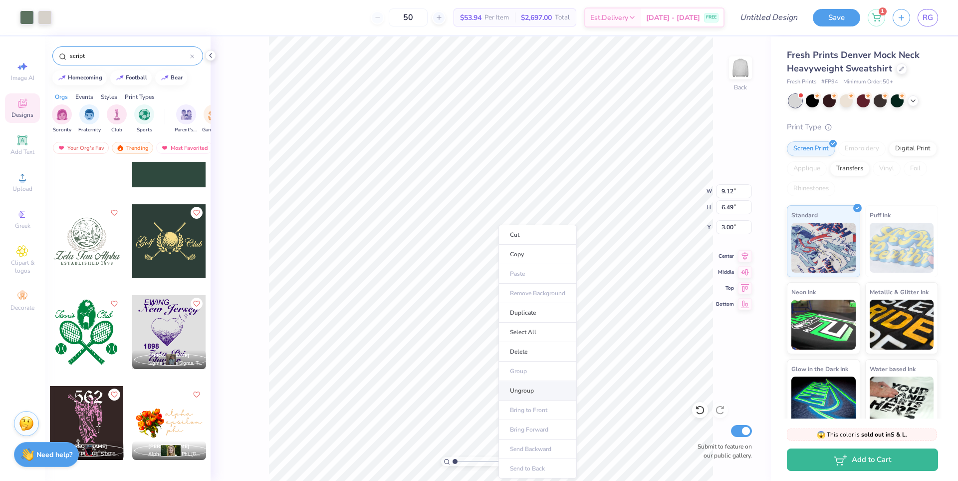
click at [516, 389] on li "Ungroup" at bounding box center [538, 390] width 78 height 19
type input "3.00"
click at [31, 18] on div at bounding box center [27, 16] width 14 height 14
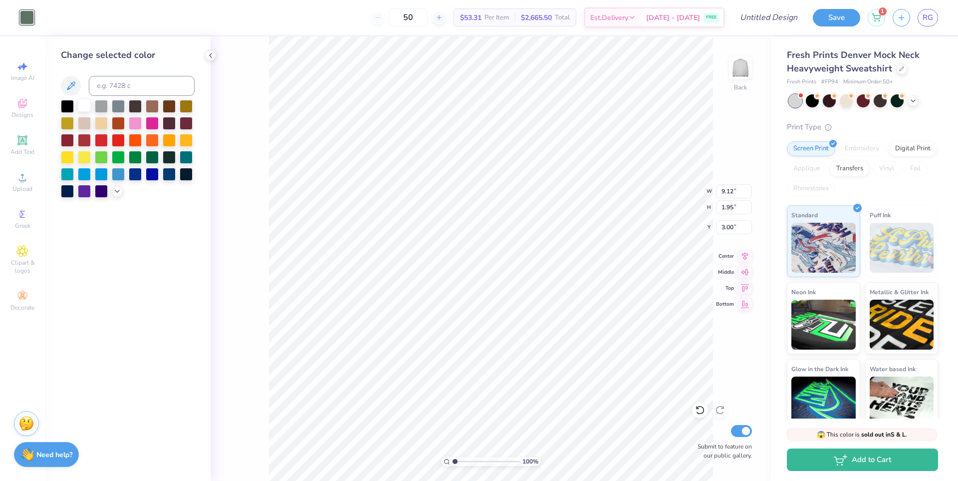
click at [83, 106] on div at bounding box center [84, 105] width 13 height 13
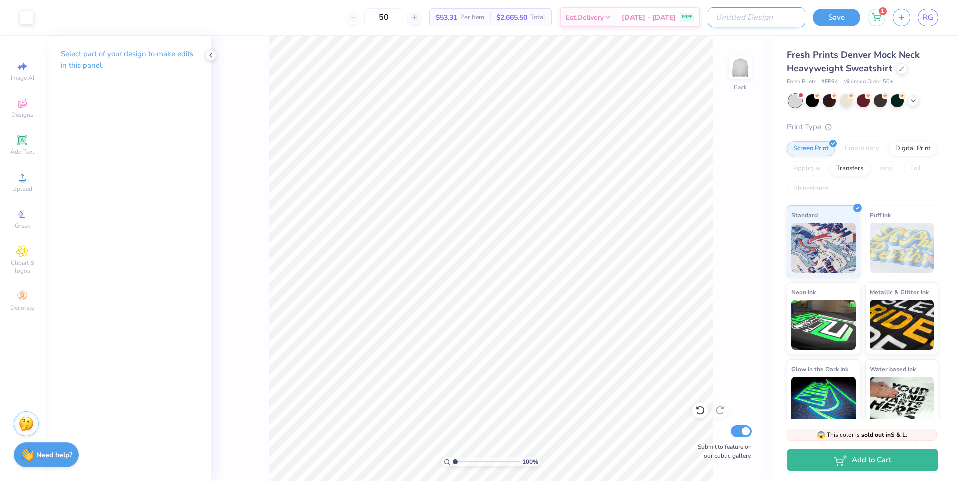
click at [756, 20] on input "Design Title" at bounding box center [757, 17] width 98 height 20
type input "ZTA sample design"
click at [761, 151] on div "100 % Back Submit to feature on our public gallery." at bounding box center [491, 258] width 561 height 444
click at [212, 56] on icon at bounding box center [211, 55] width 8 height 8
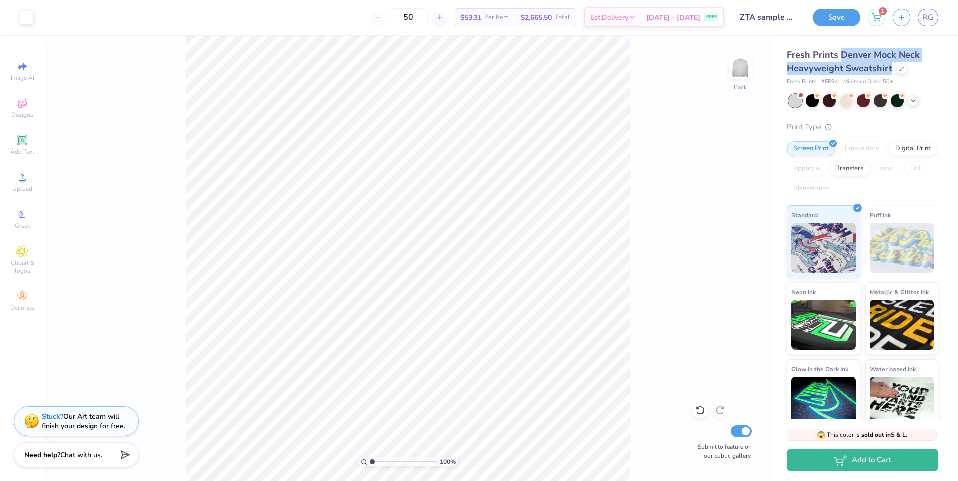
drag, startPoint x: 841, startPoint y: 52, endPoint x: 891, endPoint y: 65, distance: 52.5
click at [891, 65] on div "Fresh Prints Denver Mock Neck Heavyweight Sweatshirt" at bounding box center [862, 61] width 151 height 27
copy span "Denver Mock Neck Heavyweight Sweatshirt"
